Goal: Use online tool/utility: Utilize a website feature to perform a specific function

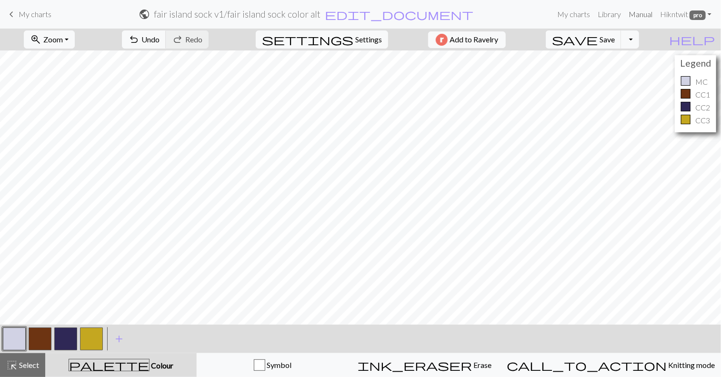
click at [640, 14] on link "Manual" at bounding box center [640, 14] width 31 height 19
click at [615, 39] on span "Save" at bounding box center [606, 39] width 15 height 9
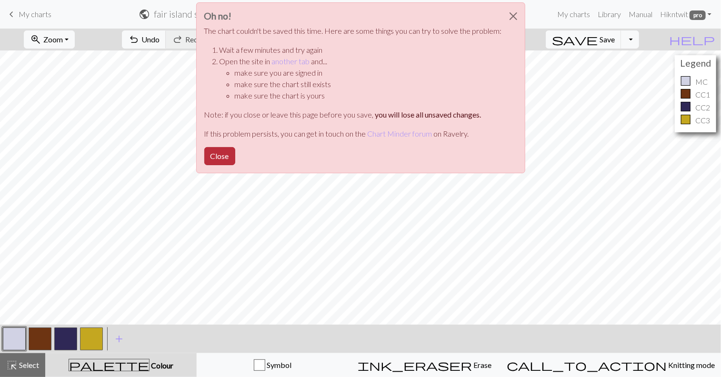
click at [221, 160] on button "Close" at bounding box center [219, 156] width 31 height 18
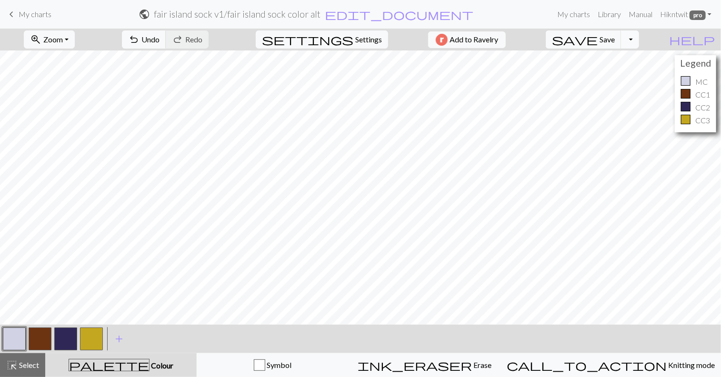
click at [639, 41] on button "Toggle Dropdown" at bounding box center [630, 39] width 18 height 18
click at [635, 63] on button "file_copy Save a copy" at bounding box center [560, 60] width 157 height 15
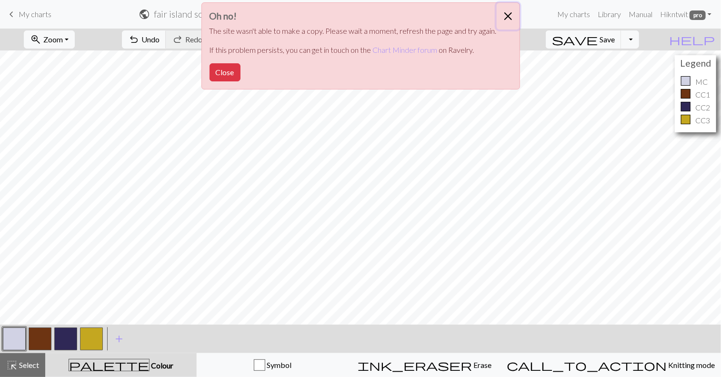
click at [505, 15] on button "Close" at bounding box center [508, 16] width 23 height 27
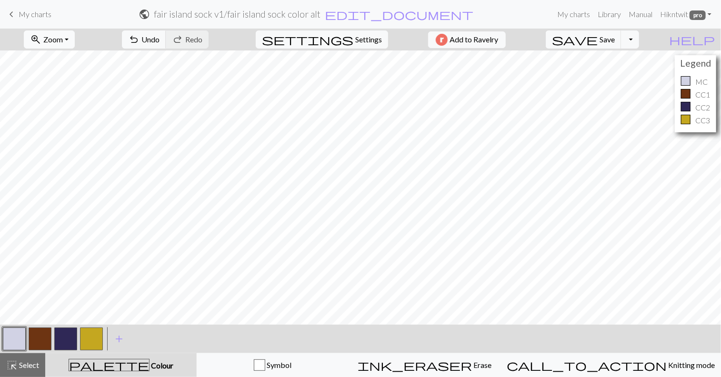
click at [58, 41] on span "Zoom" at bounding box center [53, 39] width 20 height 9
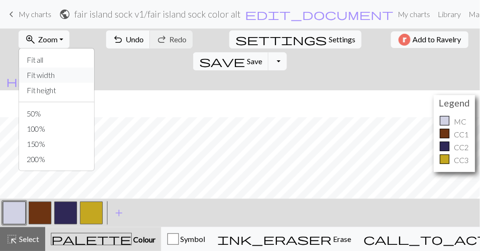
scroll to position [95, 0]
click at [40, 63] on button "Fit all" at bounding box center [56, 59] width 75 height 15
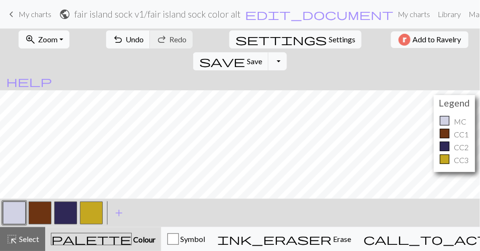
click at [42, 36] on span "Zoom" at bounding box center [48, 39] width 20 height 9
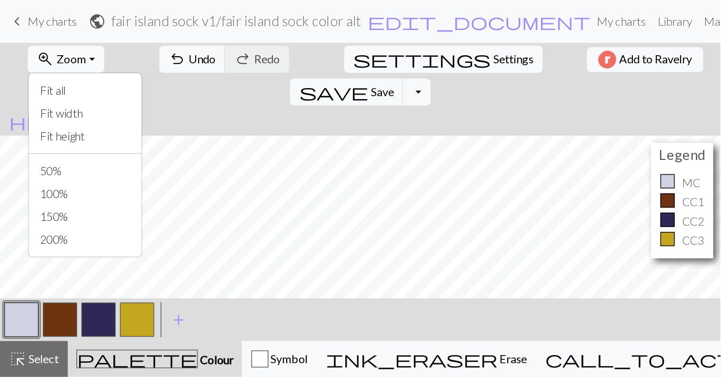
scroll to position [0, 0]
